Goal: Obtain resource: Download file/media

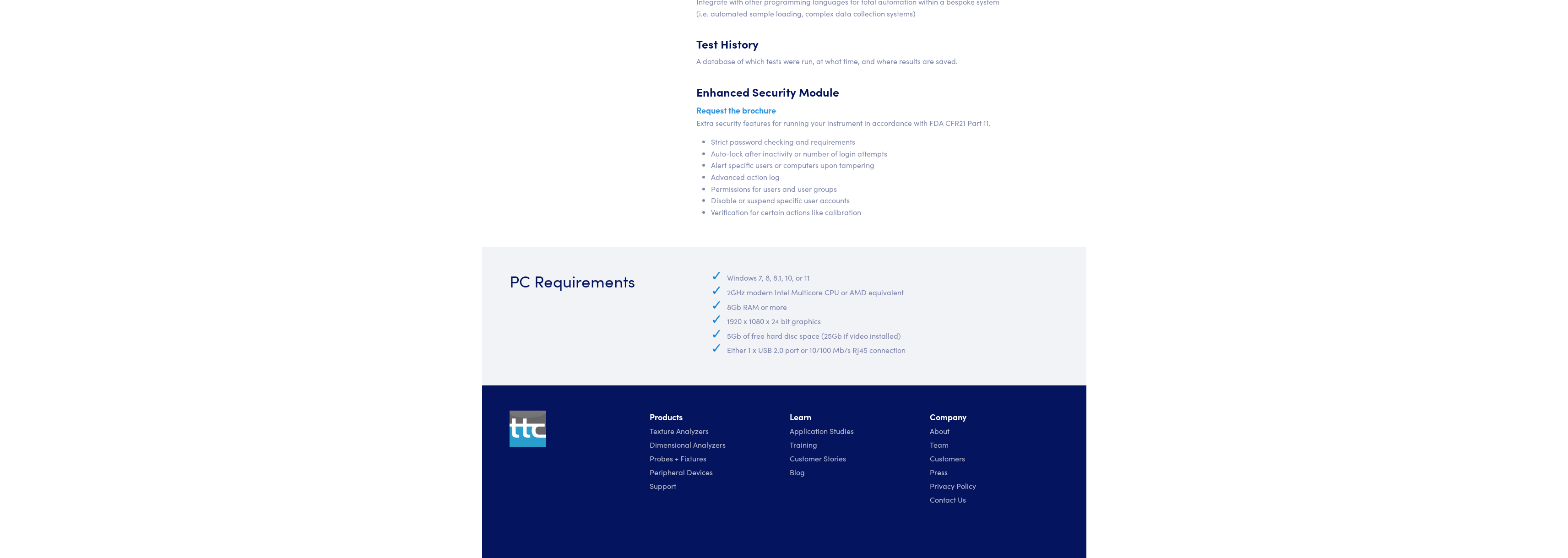
scroll to position [4045, 0]
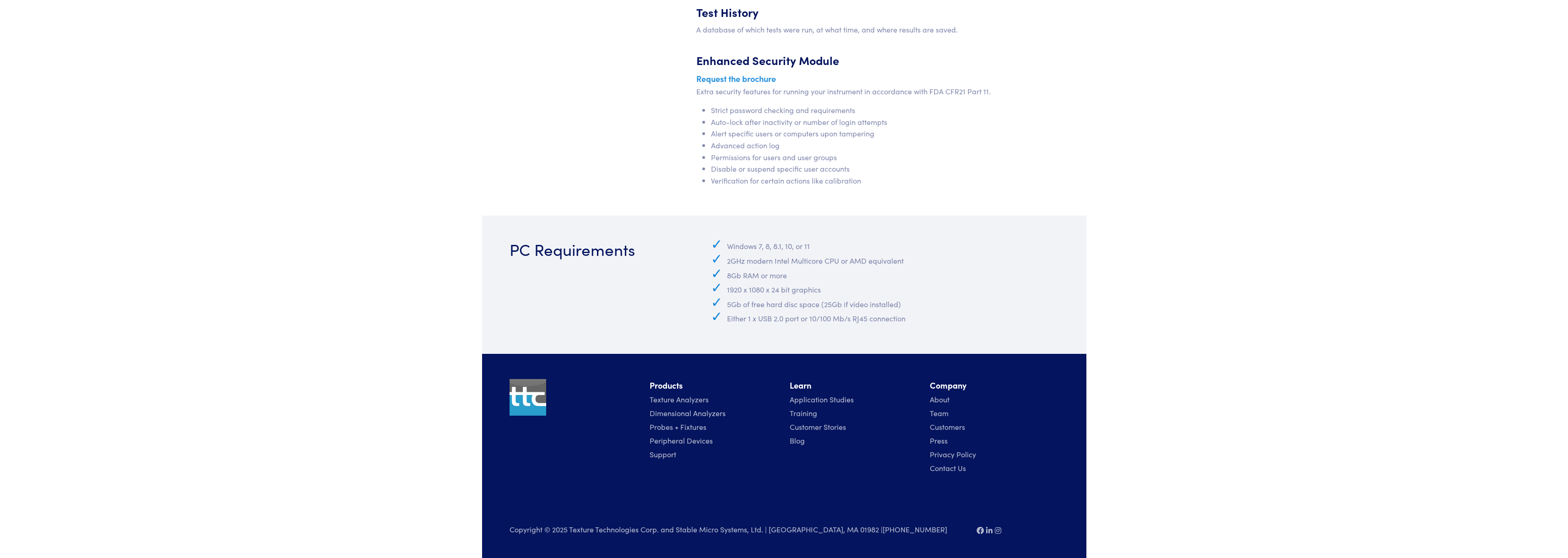
click at [658, 453] on link "Support" at bounding box center [663, 454] width 27 height 10
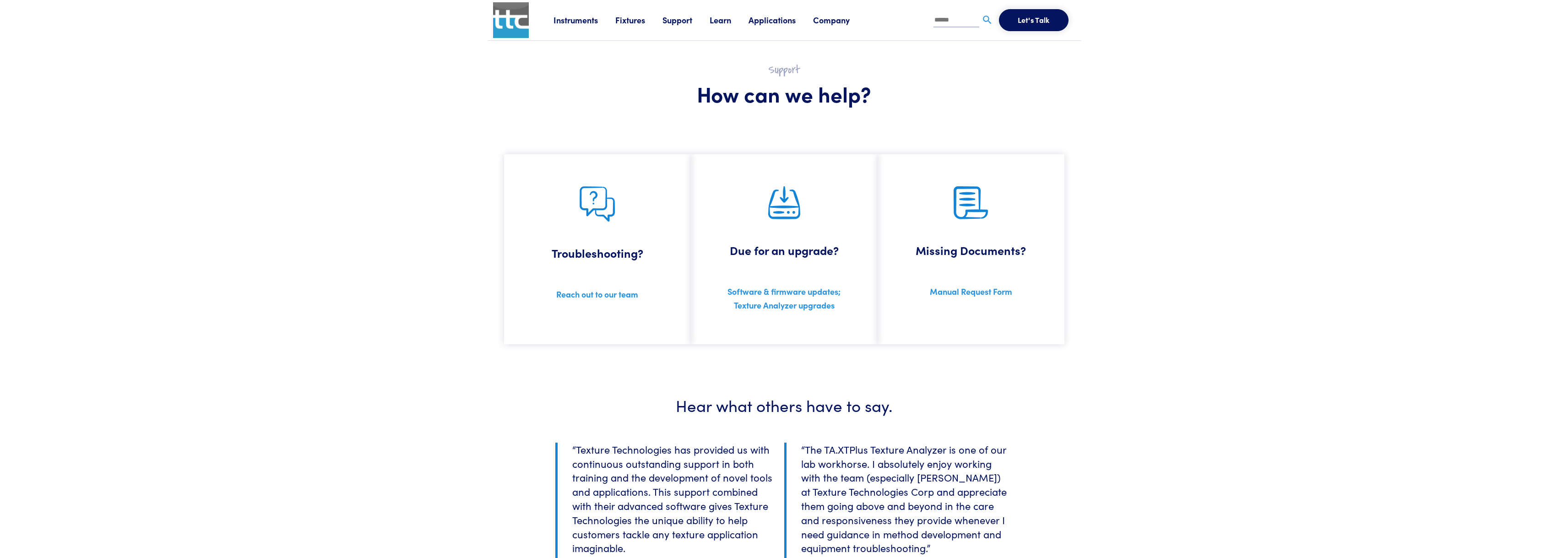
click at [791, 291] on link "Software & firmware updates;" at bounding box center [784, 291] width 113 height 12
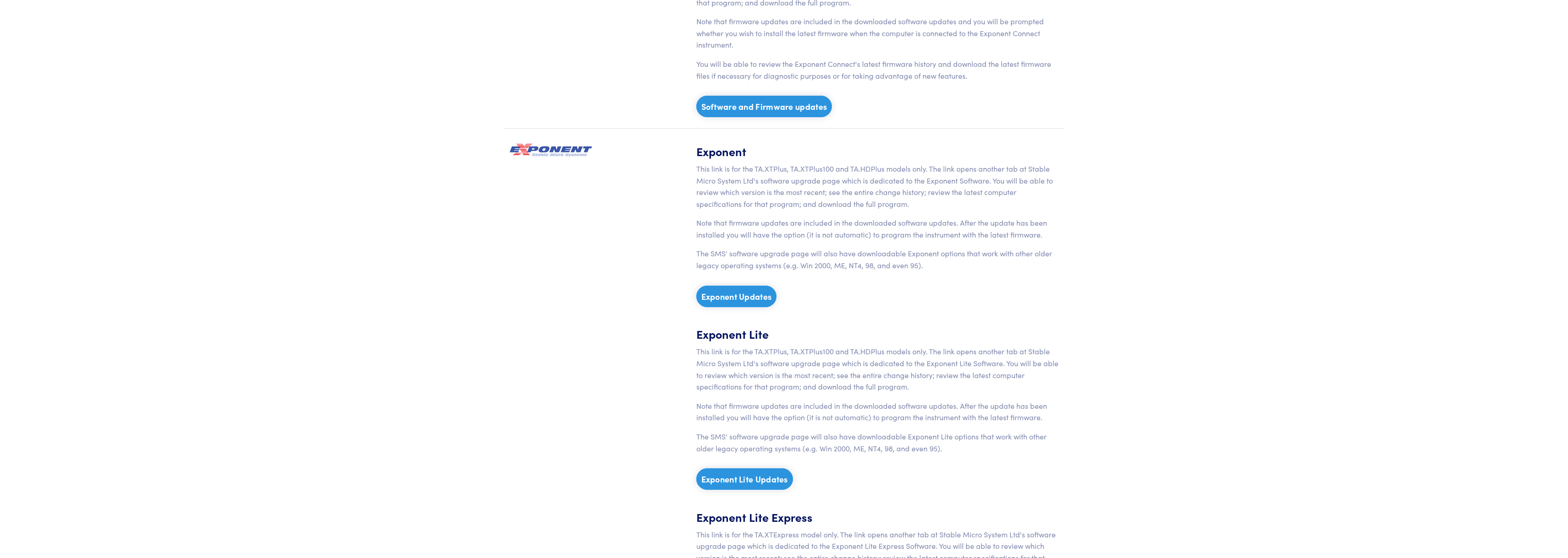
scroll to position [366, 0]
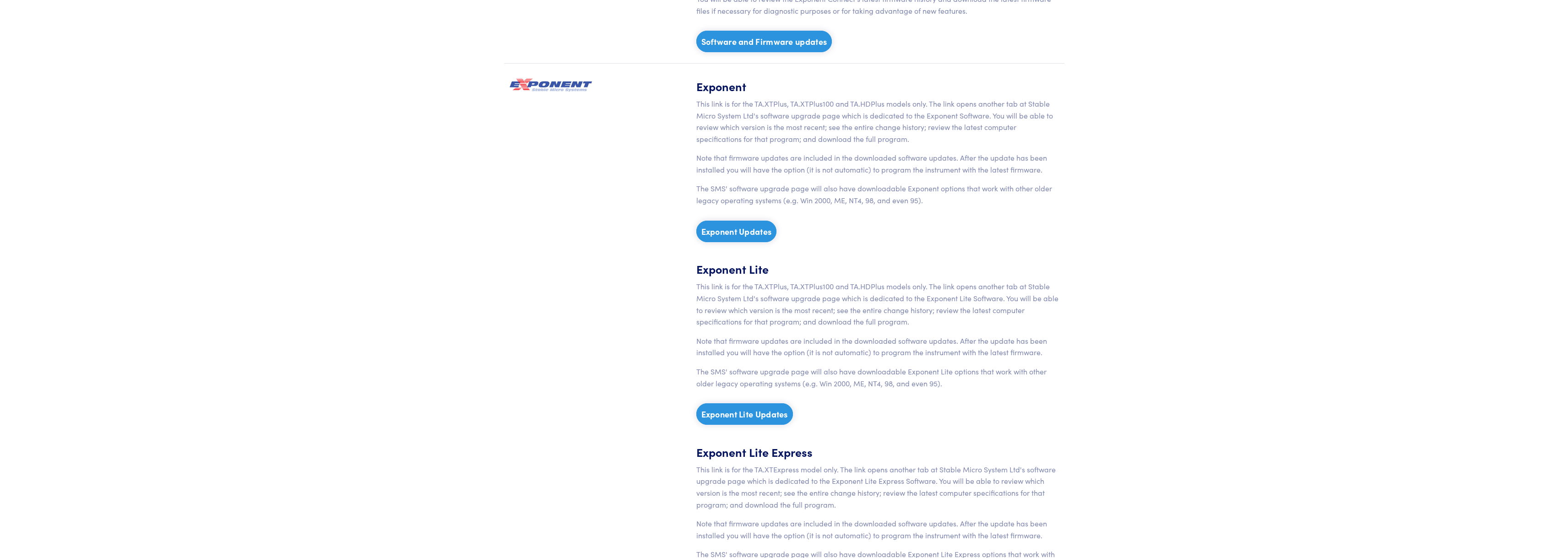
click at [747, 415] on link "Exponent Lite Updates" at bounding box center [744, 414] width 97 height 21
click at [745, 231] on link "Exponent Updates" at bounding box center [737, 231] width 80 height 21
drag, startPoint x: 1539, startPoint y: 3, endPoint x: 1336, endPoint y: 259, distance: 326.7
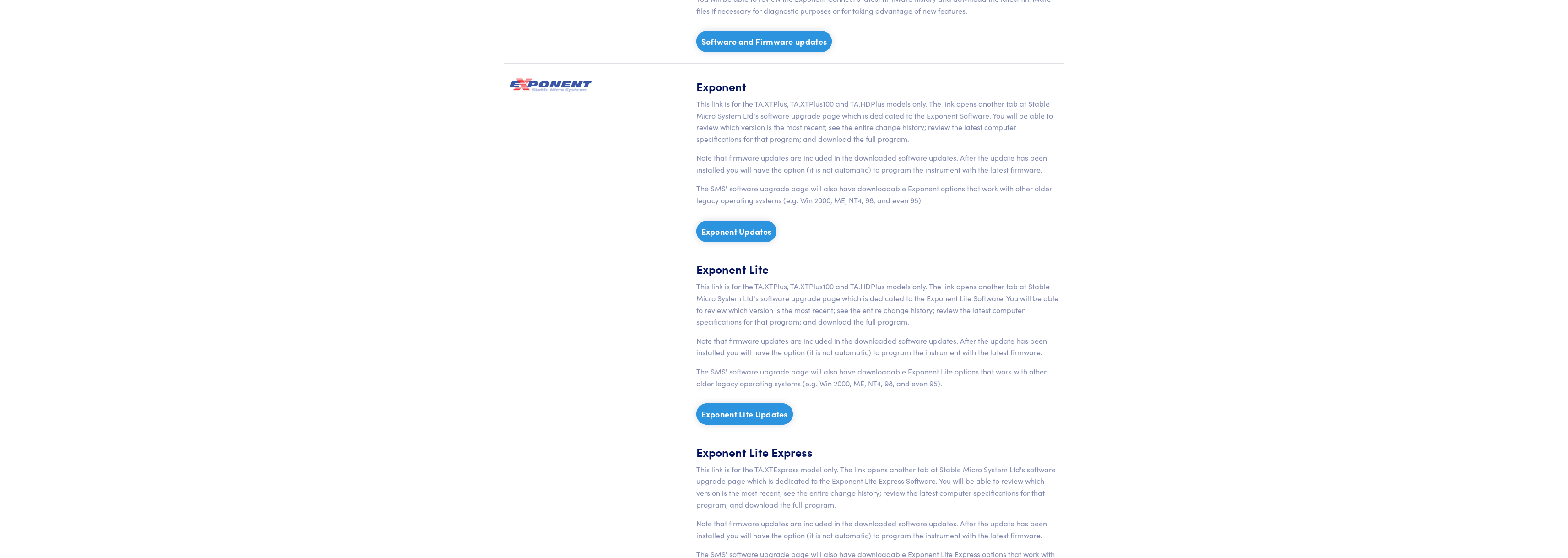
drag, startPoint x: 1139, startPoint y: 161, endPoint x: 1134, endPoint y: 155, distance: 7.8
